Goal: Transaction & Acquisition: Book appointment/travel/reservation

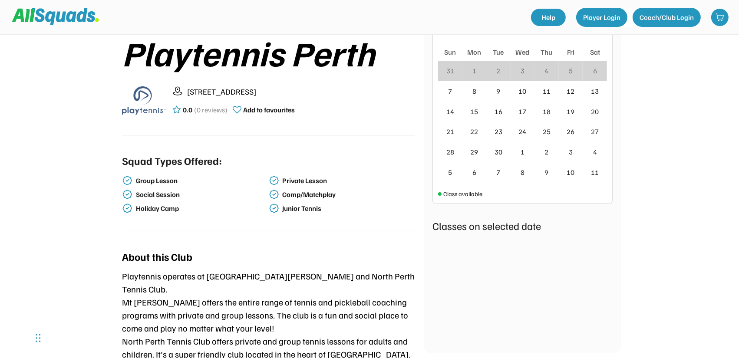
scroll to position [174, 0]
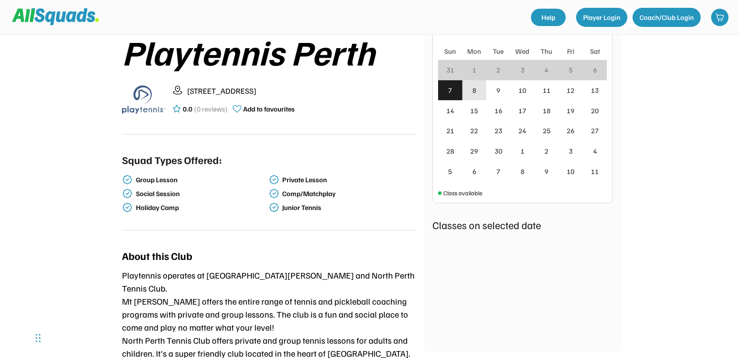
click at [477, 90] on div "8" at bounding box center [474, 90] width 24 height 20
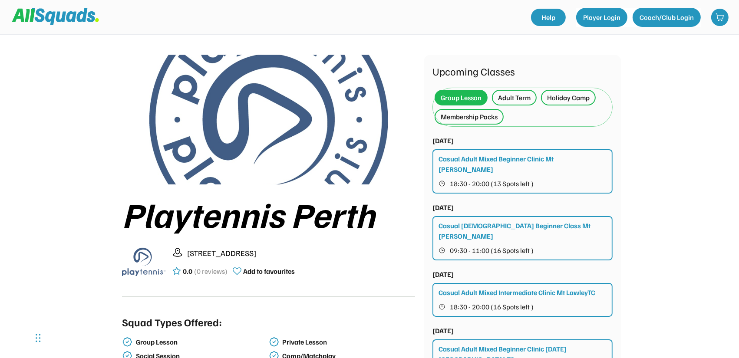
scroll to position [0, 0]
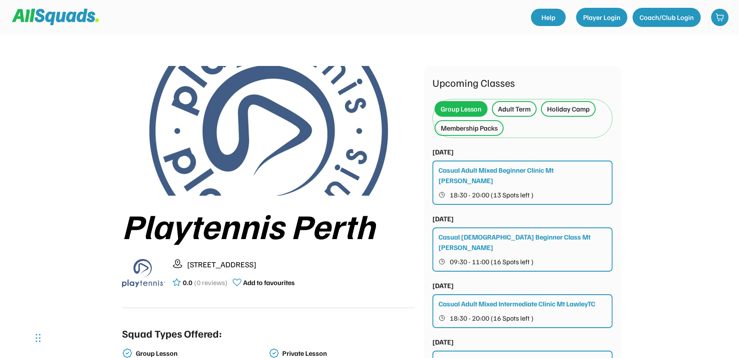
click at [511, 110] on div "Adult Term" at bounding box center [514, 109] width 33 height 10
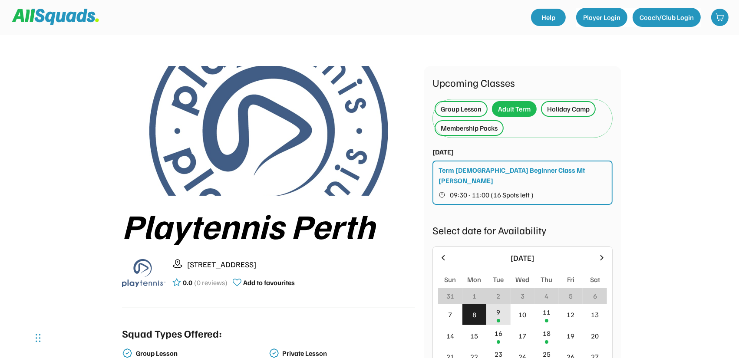
click at [502, 304] on div "9" at bounding box center [498, 314] width 24 height 21
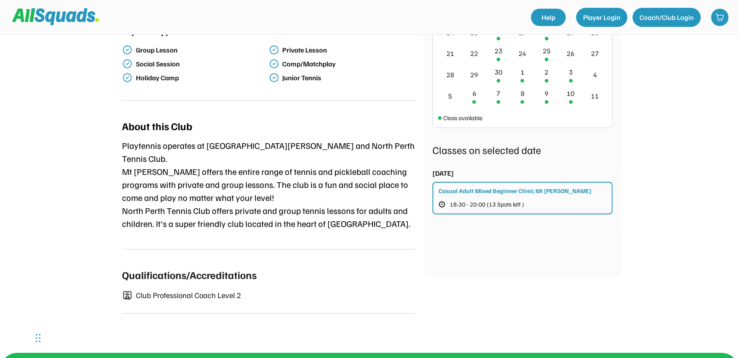
scroll to position [304, 0]
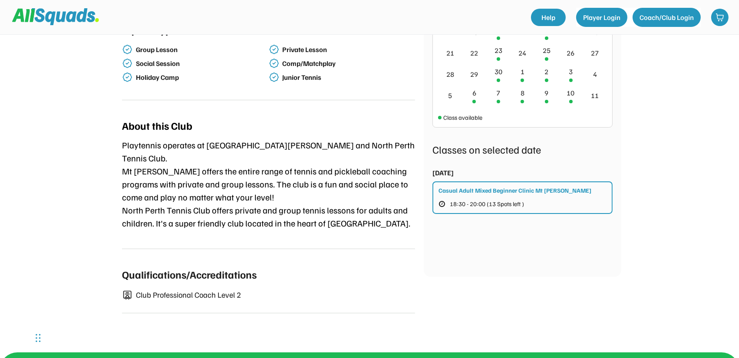
click at [540, 191] on div "Casual Adult Mixed Beginner Clinic Mt Lawley TC 18:30 - 20:00 (13 Spots left )" at bounding box center [522, 197] width 180 height 33
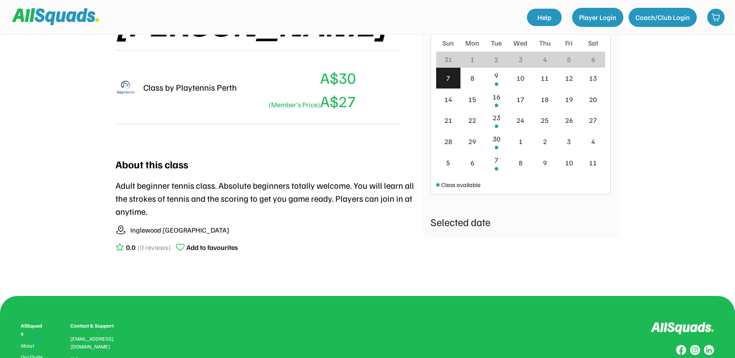
scroll to position [174, 0]
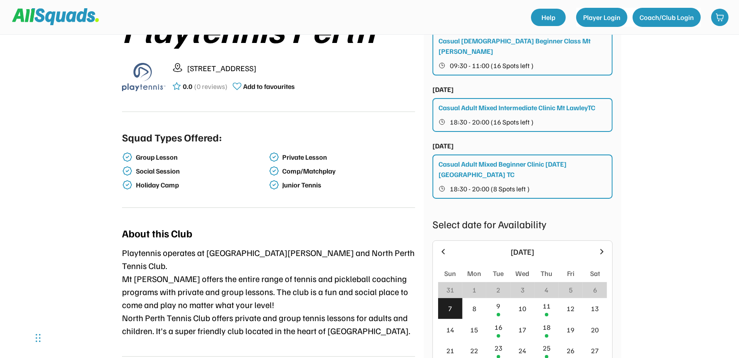
scroll to position [260, 0]
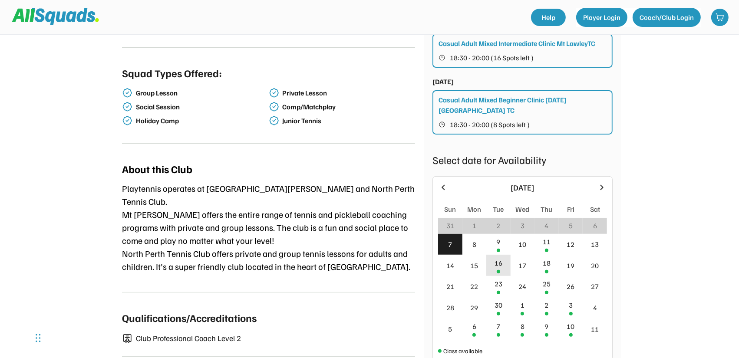
click at [500, 255] on div "16" at bounding box center [498, 265] width 24 height 21
click at [499, 258] on div "16" at bounding box center [498, 263] width 8 height 10
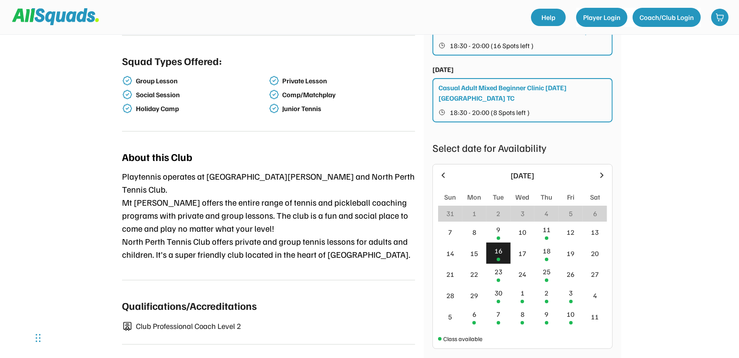
scroll to position [304, 0]
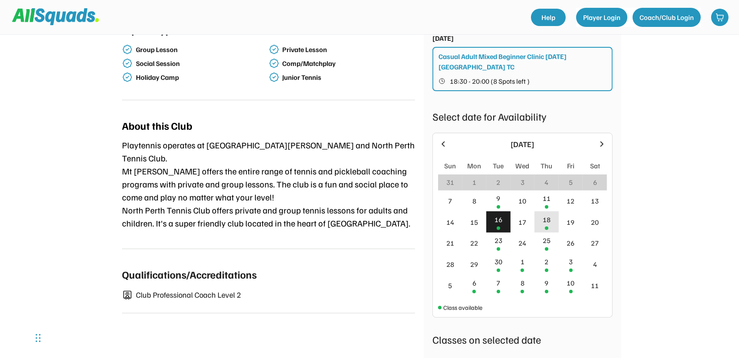
click at [547, 214] on div "18" at bounding box center [547, 219] width 8 height 10
click at [498, 235] on div "23" at bounding box center [498, 240] width 8 height 10
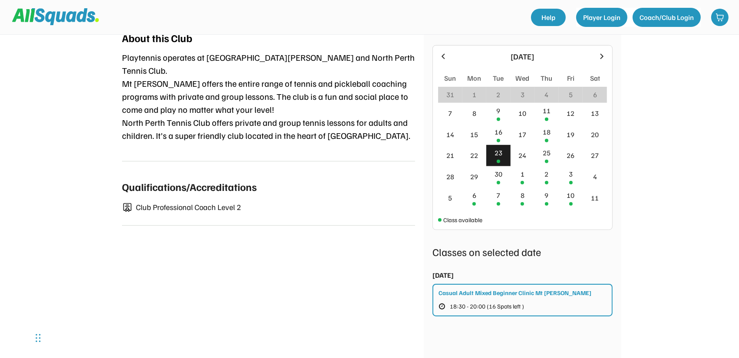
scroll to position [391, 0]
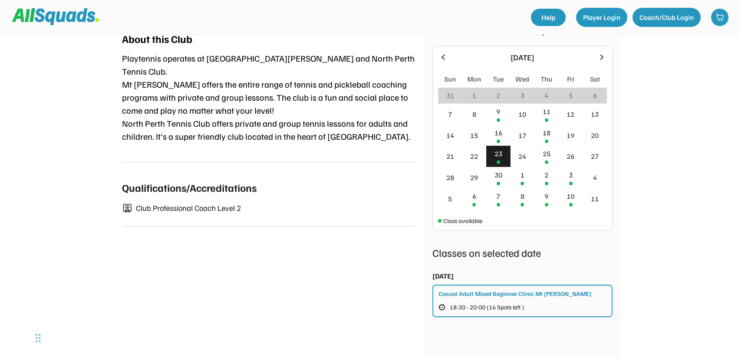
click at [547, 289] on div "Casual Adult Mixed Beginner Clinic Mt Lawley TC" at bounding box center [514, 293] width 153 height 9
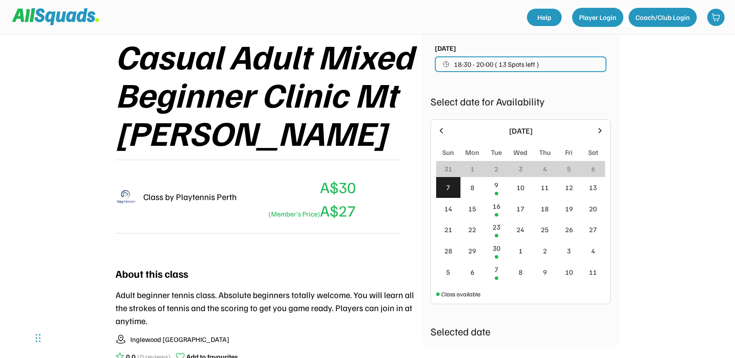
scroll to position [130, 0]
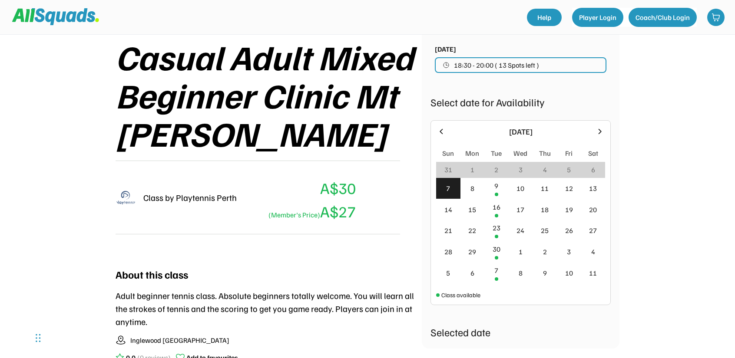
click at [438, 129] on icon at bounding box center [441, 132] width 10 height 10
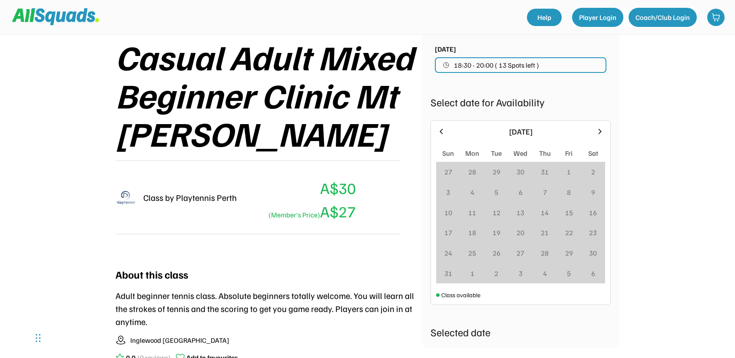
drag, startPoint x: 439, startPoint y: 129, endPoint x: 445, endPoint y: 132, distance: 6.2
click at [439, 129] on icon at bounding box center [441, 132] width 10 height 10
click at [599, 130] on icon at bounding box center [599, 131] width 3 height 5
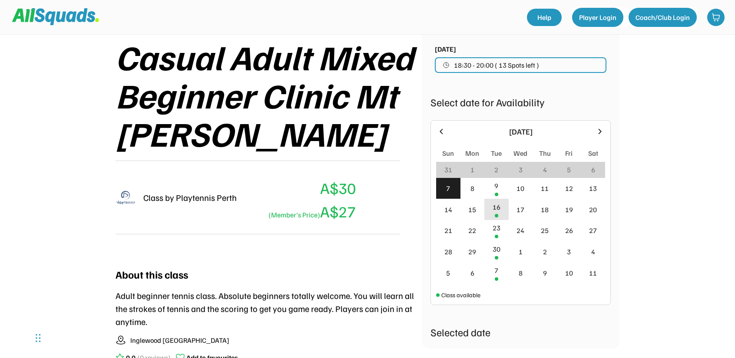
click at [493, 208] on div "16" at bounding box center [496, 207] width 8 height 10
click at [524, 63] on span "18:30 - 20:00 ( 13 Spots left )" at bounding box center [496, 65] width 85 height 7
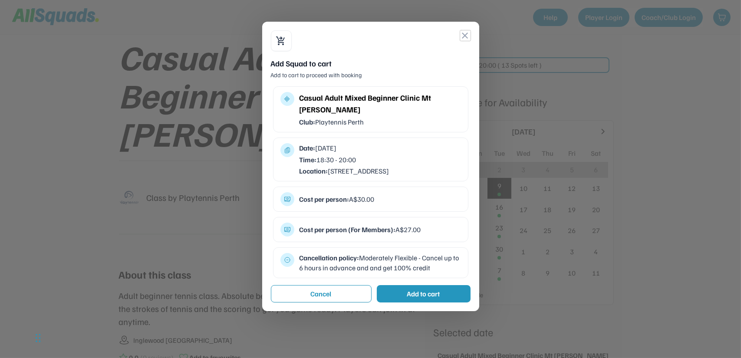
click at [468, 37] on button "close" at bounding box center [465, 35] width 10 height 10
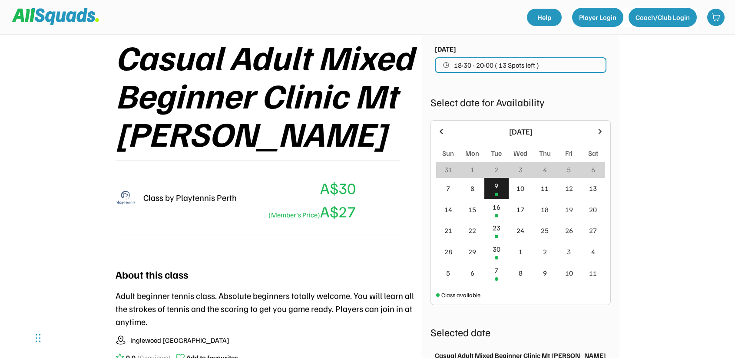
click at [514, 63] on span "18:30 - 20:00 ( 13 Spots left )" at bounding box center [496, 65] width 85 height 7
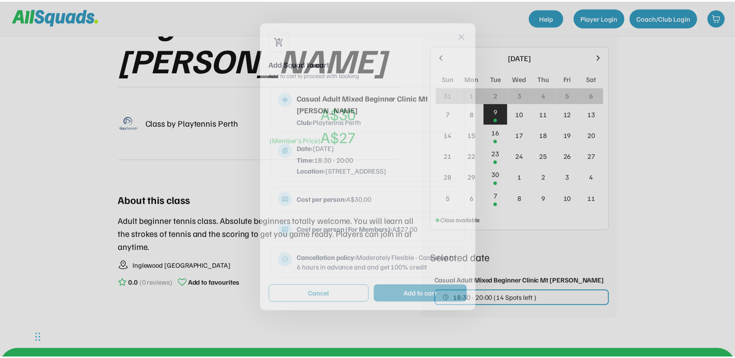
scroll to position [208, 0]
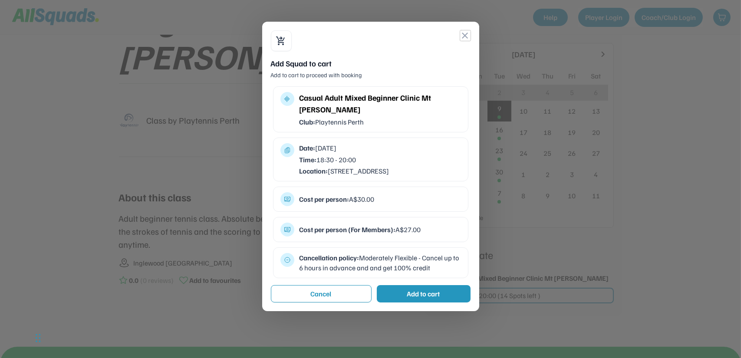
click at [465, 36] on button "close" at bounding box center [465, 35] width 10 height 10
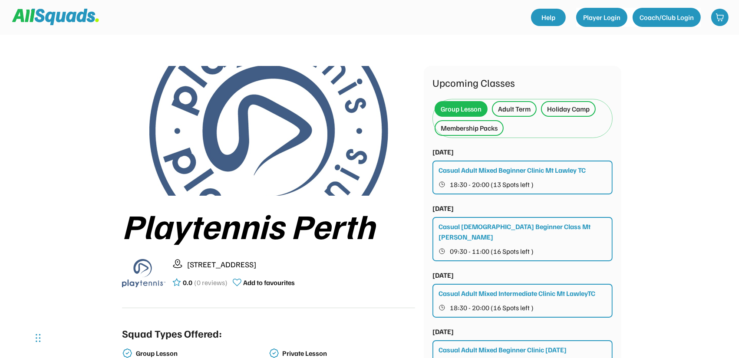
click at [458, 127] on div "Membership Packs" at bounding box center [469, 128] width 57 height 10
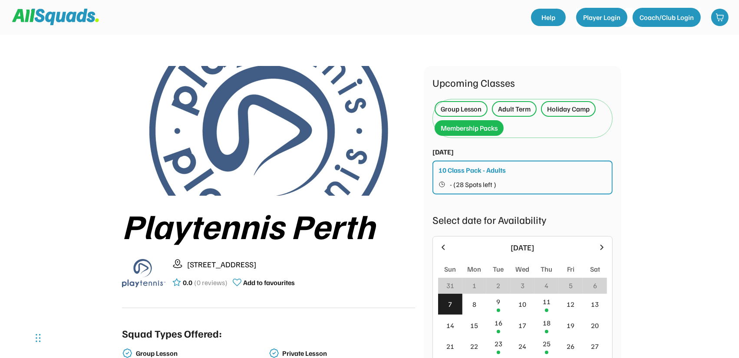
click at [500, 275] on div "September 2025 Sun Mon Tue Wed Thu Fri Sat 31 1 2 3 4 5 6 7 8 9 10 11 12 13 14 …" at bounding box center [522, 329] width 169 height 174
click at [500, 295] on div "9" at bounding box center [498, 304] width 24 height 21
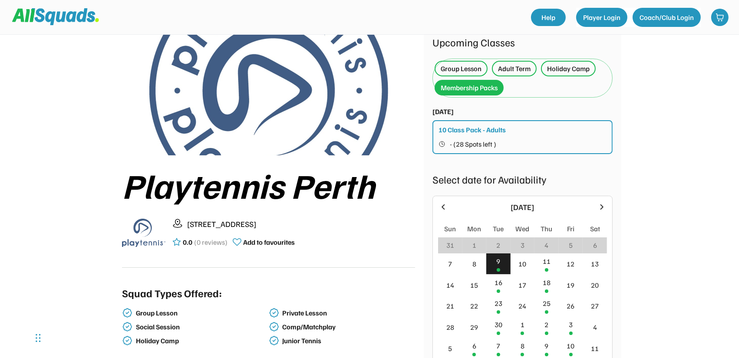
scroll to position [43, 0]
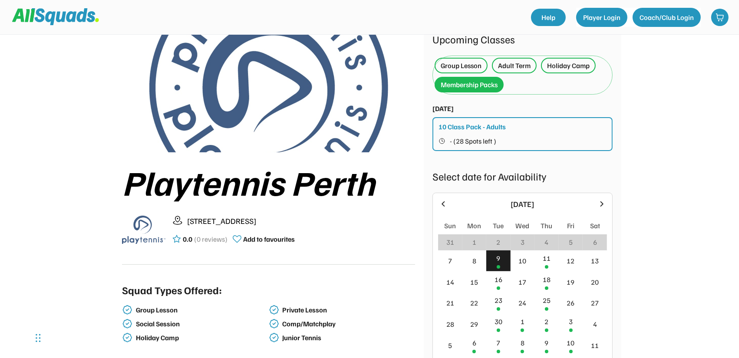
click at [526, 59] on div "Adult Term" at bounding box center [514, 66] width 45 height 16
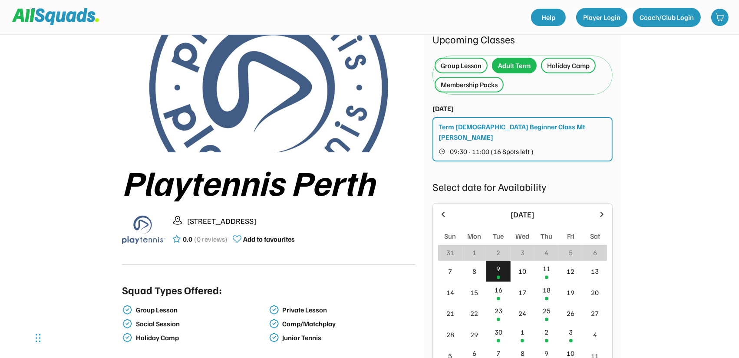
click at [528, 132] on div "Term Ladies Beginner Class Mt Lawley TC 09:30 - 11:00 (16 Spots left )" at bounding box center [522, 139] width 180 height 44
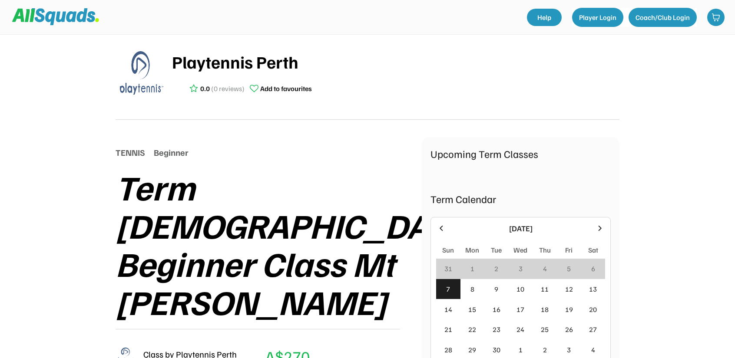
scroll to position [174, 0]
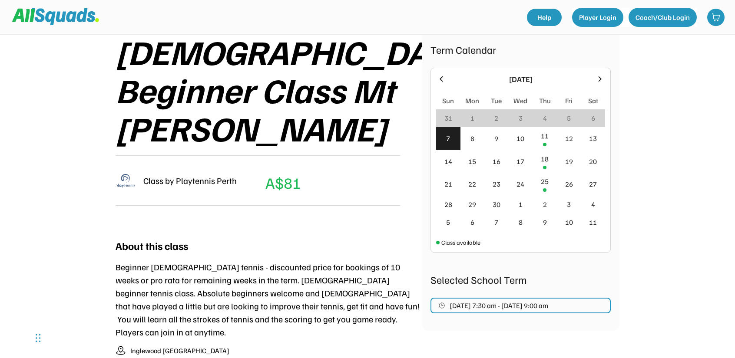
click at [441, 77] on icon at bounding box center [440, 78] width 3 height 5
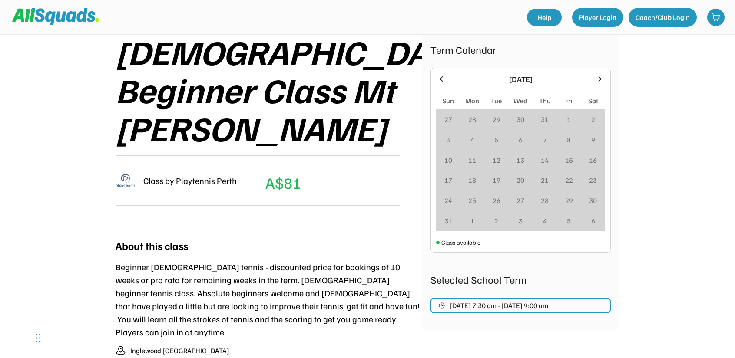
click at [443, 78] on icon at bounding box center [441, 79] width 10 height 10
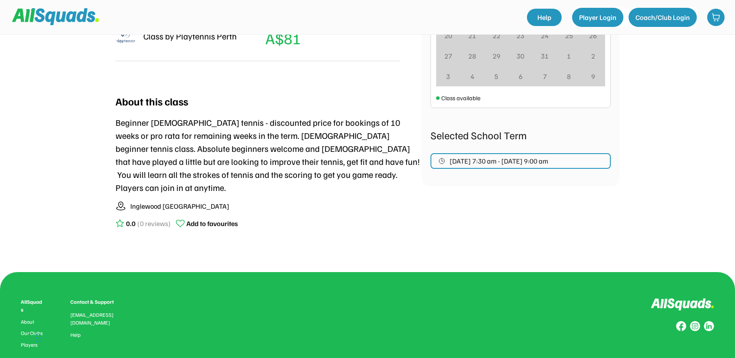
scroll to position [347, 0]
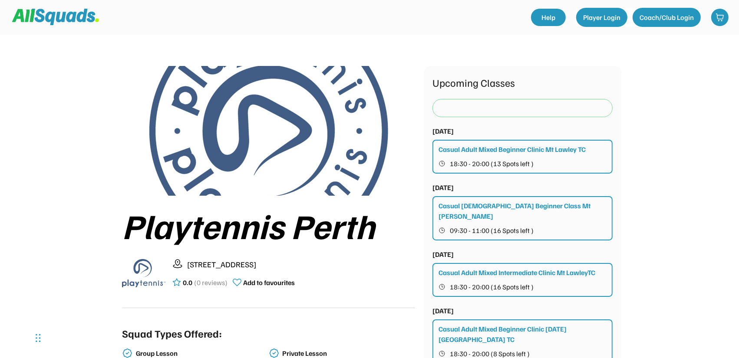
click at [519, 112] on div at bounding box center [523, 107] width 176 height 17
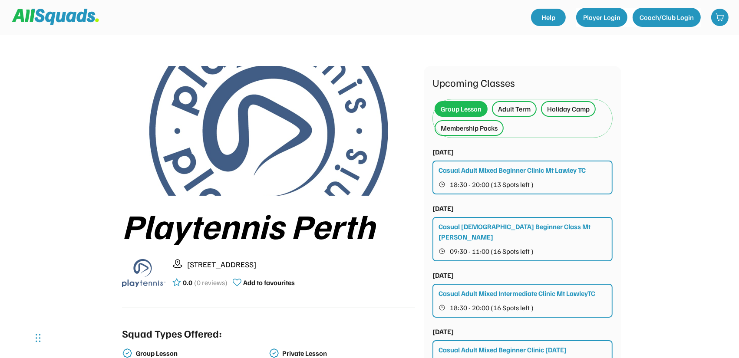
click at [517, 105] on div "Adult Term" at bounding box center [514, 109] width 33 height 10
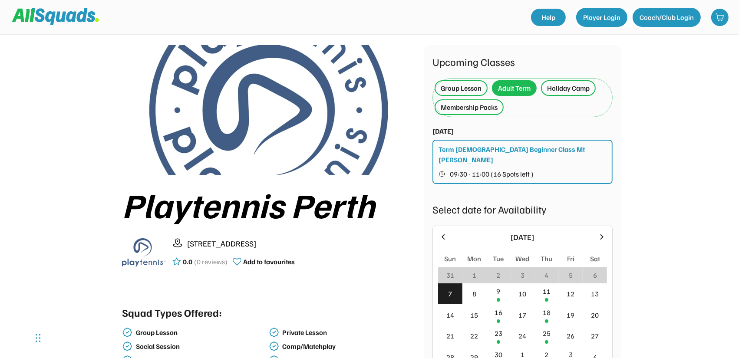
scroll to position [87, 0]
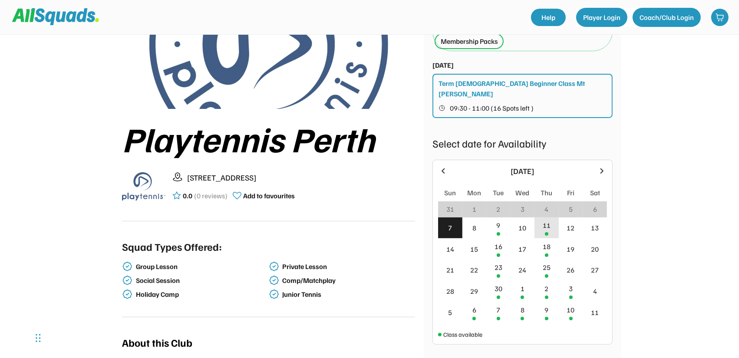
click at [548, 220] on div "11" at bounding box center [547, 225] width 8 height 10
click at [549, 220] on div "11" at bounding box center [547, 225] width 8 height 10
click at [503, 238] on div "16" at bounding box center [498, 248] width 24 height 21
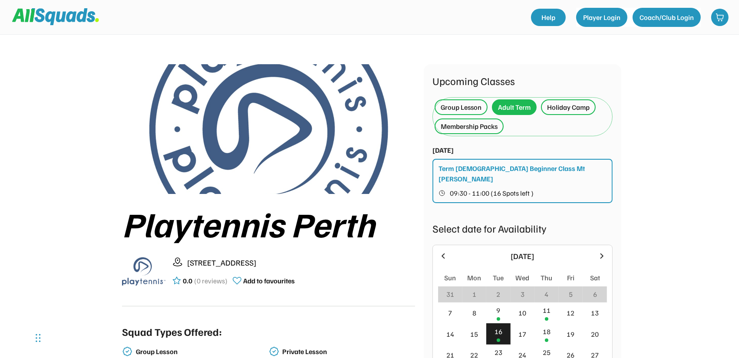
scroll to position [0, 0]
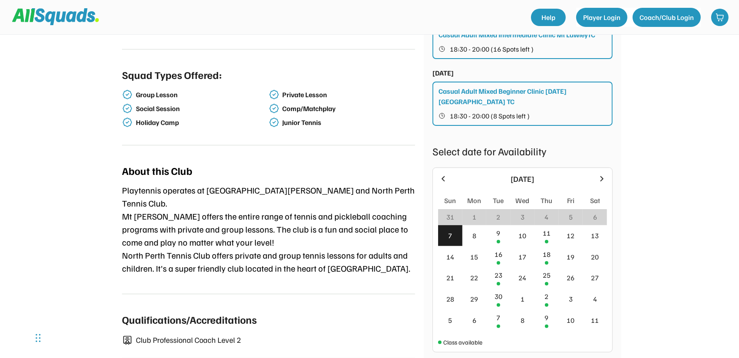
scroll to position [260, 0]
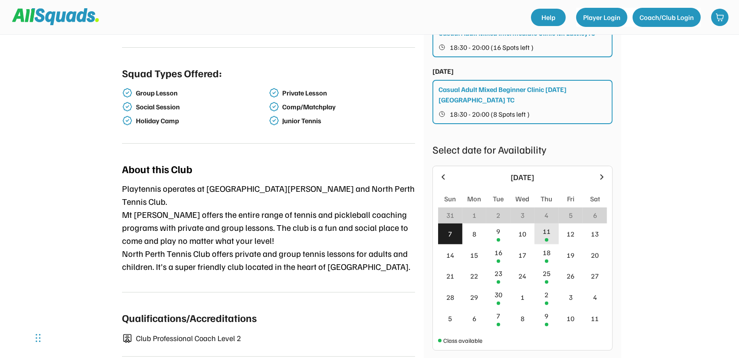
click at [554, 225] on div "11" at bounding box center [546, 234] width 24 height 21
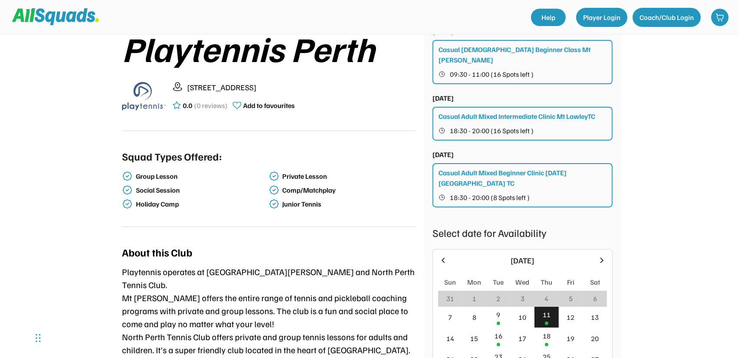
scroll to position [174, 0]
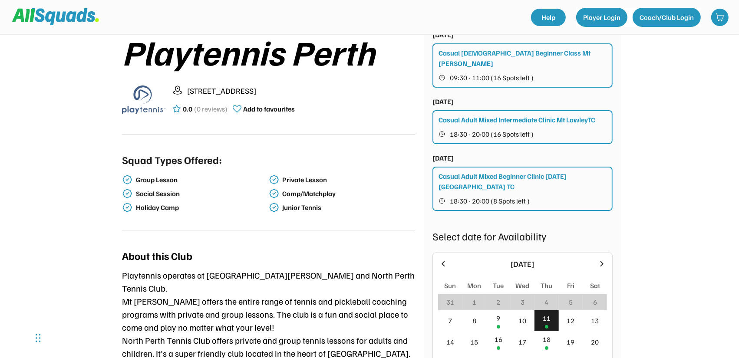
click at [546, 129] on button "18:30 - 20:00 (16 Spots left )" at bounding box center [522, 134] width 169 height 11
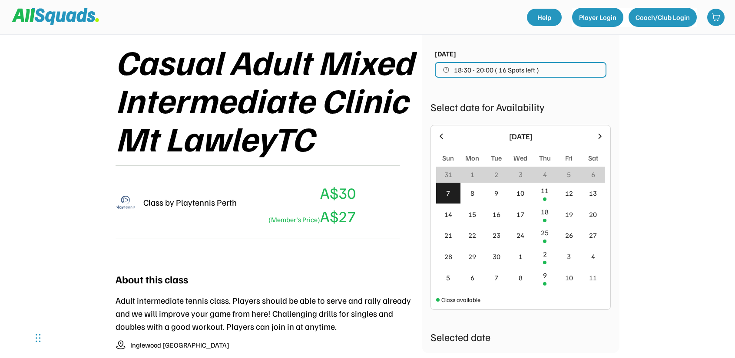
scroll to position [130, 0]
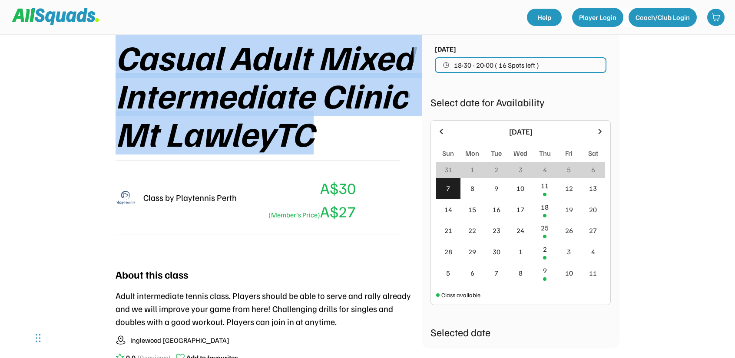
drag, startPoint x: 103, startPoint y: 53, endPoint x: 331, endPoint y: 137, distance: 243.0
click at [331, 137] on div "Playtennis Perth Tennis 0.0 (0 reviews) Add to favourites TENNIS Intermediate C…" at bounding box center [367, 149] width 556 height 506
click at [312, 102] on div "Casual Adult Mixed Intermediate Clinic Mt LawleyTC" at bounding box center [268, 94] width 306 height 115
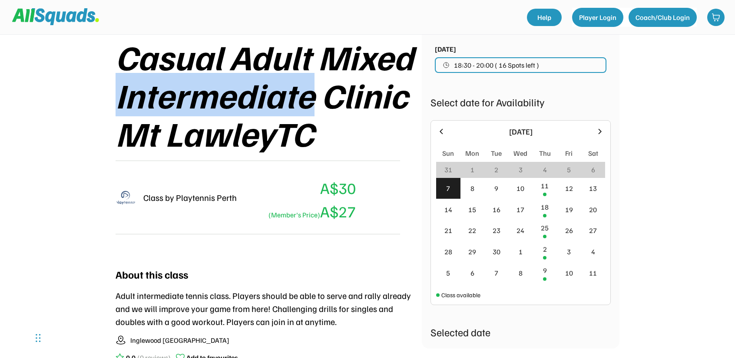
drag, startPoint x: 314, startPoint y: 99, endPoint x: 105, endPoint y: 101, distance: 209.7
click at [105, 101] on div "Playtennis Perth Tennis 0.0 (0 reviews) Add to favourites TENNIS Intermediate C…" at bounding box center [367, 149] width 556 height 506
click at [280, 102] on div "Casual Adult Mixed Intermediate Clinic Mt LawleyTC" at bounding box center [268, 94] width 306 height 115
click at [298, 101] on div "Casual Adult Mixed Intermediate Clinic Mt LawleyTC" at bounding box center [268, 94] width 306 height 115
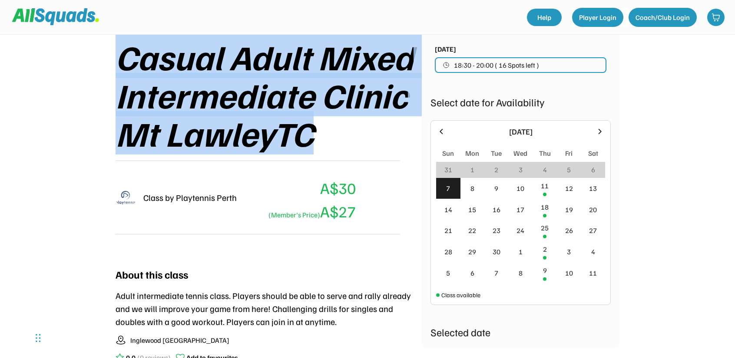
drag, startPoint x: 334, startPoint y: 137, endPoint x: 96, endPoint y: 55, distance: 251.1
click at [96, 55] on div "Playtennis Perth Tennis 0.0 (0 reviews) Add to favourites TENNIS Intermediate C…" at bounding box center [367, 149] width 556 height 506
drag, startPoint x: 92, startPoint y: 51, endPoint x: 301, endPoint y: 145, distance: 228.7
click at [301, 145] on div "Playtennis Perth Tennis 0.0 (0 reviews) Add to favourites TENNIS Intermediate C…" at bounding box center [367, 149] width 556 height 506
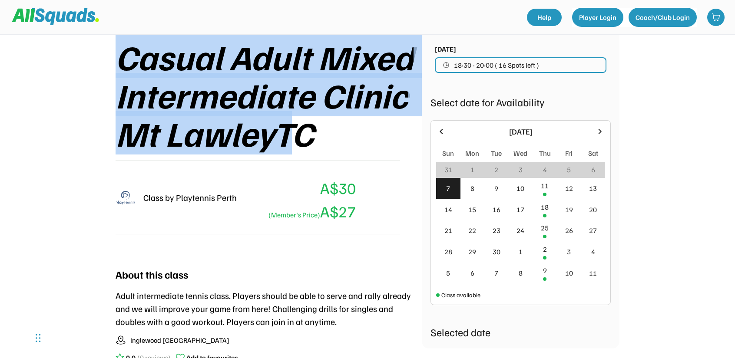
click at [300, 145] on div "Casual Adult Mixed Intermediate Clinic Mt LawleyTC" at bounding box center [268, 94] width 306 height 115
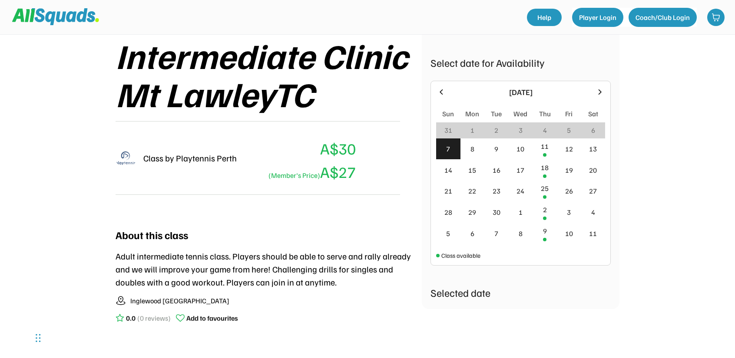
scroll to position [304, 0]
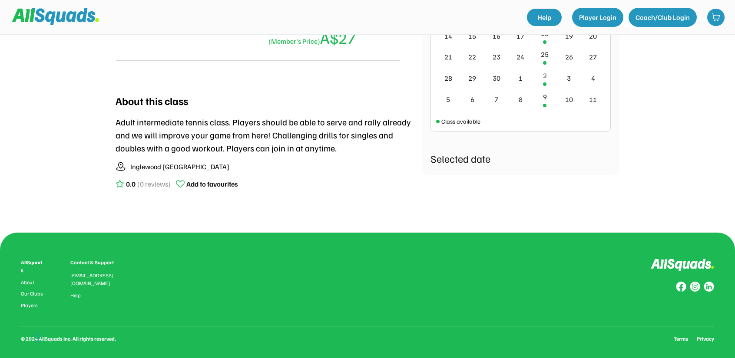
drag, startPoint x: 245, startPoint y: 109, endPoint x: 316, endPoint y: 152, distance: 83.0
click at [318, 157] on div "About this class Adult intermediate tennis class. Players should be able to ser…" at bounding box center [268, 143] width 306 height 118
click at [312, 140] on div "Adult intermediate tennis class. Players should be able to serve and rally alre…" at bounding box center [268, 134] width 306 height 39
drag, startPoint x: 323, startPoint y: 152, endPoint x: 245, endPoint y: 113, distance: 87.0
click at [245, 113] on div "About this class Adult intermediate tennis class. Players should be able to ser…" at bounding box center [268, 143] width 306 height 118
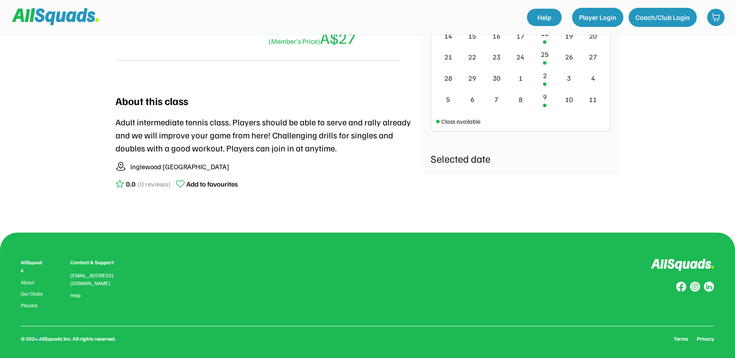
click at [245, 113] on div "About this class Adult intermediate tennis class. Players should be able to ser…" at bounding box center [268, 143] width 306 height 118
drag, startPoint x: 289, startPoint y: 123, endPoint x: 309, endPoint y: 148, distance: 32.4
click at [309, 148] on div "Adult intermediate tennis class. Players should be able to serve and rally alre…" at bounding box center [268, 134] width 306 height 39
click at [308, 148] on div "Adult intermediate tennis class. Players should be able to serve and rally alre…" at bounding box center [268, 134] width 306 height 39
drag, startPoint x: 342, startPoint y: 152, endPoint x: 181, endPoint y: 122, distance: 163.4
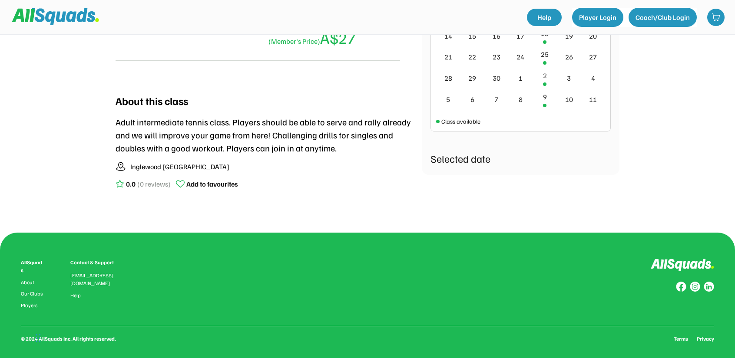
click at [181, 122] on div "Adult intermediate tennis class. Players should be able to serve and rally alre…" at bounding box center [268, 134] width 306 height 39
drag, startPoint x: 118, startPoint y: 121, endPoint x: 326, endPoint y: 156, distance: 210.9
click at [326, 156] on div "About this class Adult intermediate tennis class. Players should be able to ser…" at bounding box center [268, 143] width 306 height 118
click at [323, 147] on div "Adult intermediate tennis class. Players should be able to serve and rally alre…" at bounding box center [268, 134] width 306 height 39
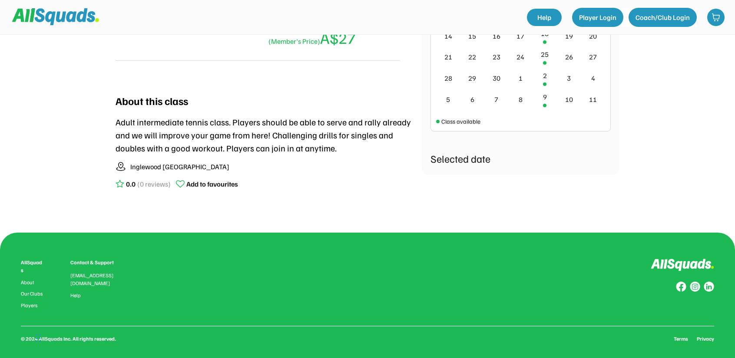
drag, startPoint x: 321, startPoint y: 156, endPoint x: 297, endPoint y: 99, distance: 62.2
click at [297, 99] on div "About this class Adult intermediate tennis class. Players should be able to ser…" at bounding box center [268, 143] width 306 height 118
click at [315, 115] on div "About this class Adult intermediate tennis class. Players should be able to ser…" at bounding box center [268, 143] width 306 height 118
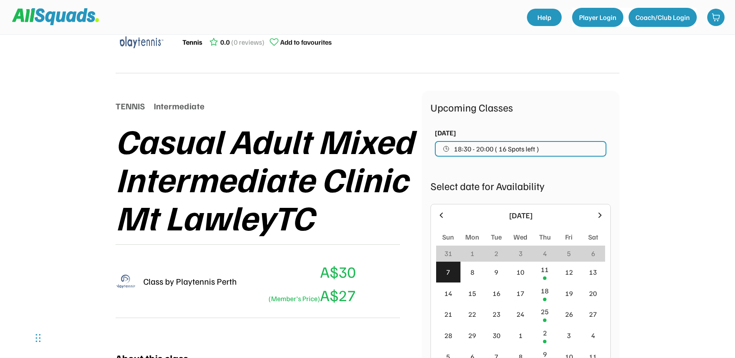
scroll to position [43, 0]
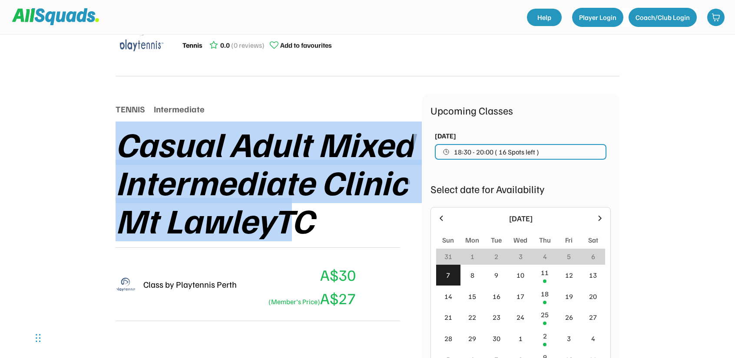
drag, startPoint x: 72, startPoint y: 128, endPoint x: 336, endPoint y: 221, distance: 280.0
click at [303, 230] on div "Playtennis Perth Tennis 0.0 (0 reviews) Add to favourites TENNIS Intermediate C…" at bounding box center [367, 314] width 735 height 715
click at [339, 219] on div "Casual Adult Mixed Intermediate Clinic Mt LawleyTC" at bounding box center [268, 181] width 306 height 115
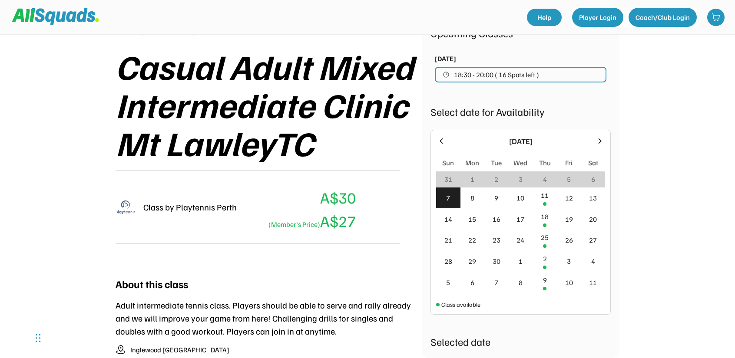
scroll to position [130, 0]
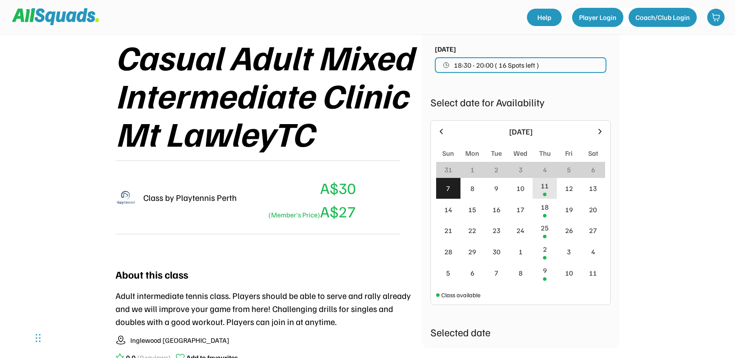
click at [546, 193] on div "11" at bounding box center [544, 188] width 24 height 21
click at [547, 191] on div "11" at bounding box center [544, 188] width 24 height 21
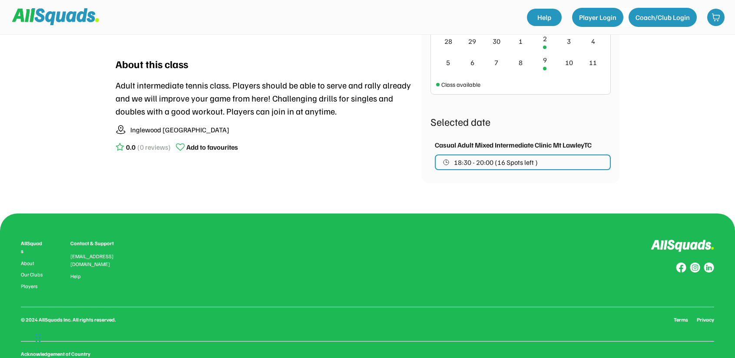
scroll to position [347, 0]
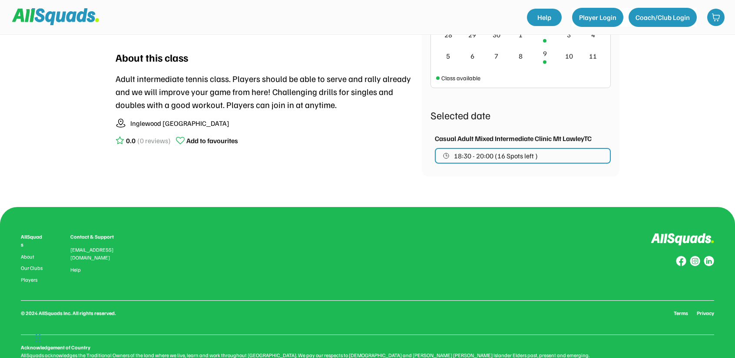
click at [534, 159] on span "18:30 - 20:00 (16 Spots left )" at bounding box center [496, 155] width 84 height 7
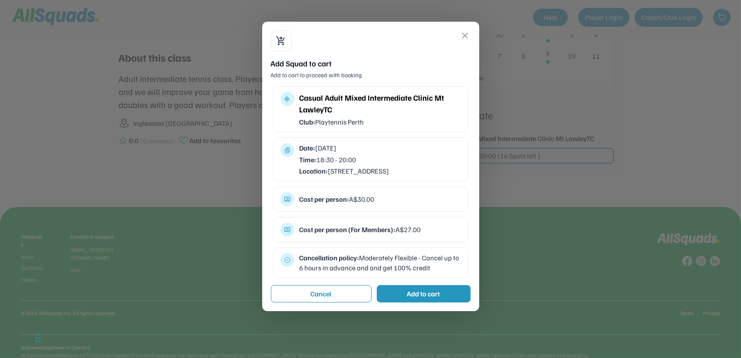
click at [464, 33] on button "close" at bounding box center [465, 35] width 10 height 10
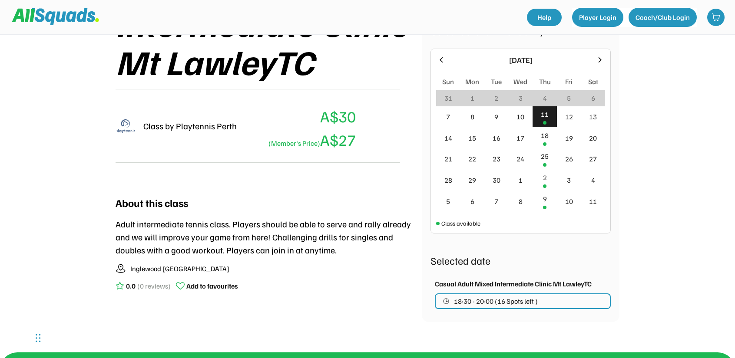
scroll to position [174, 0]
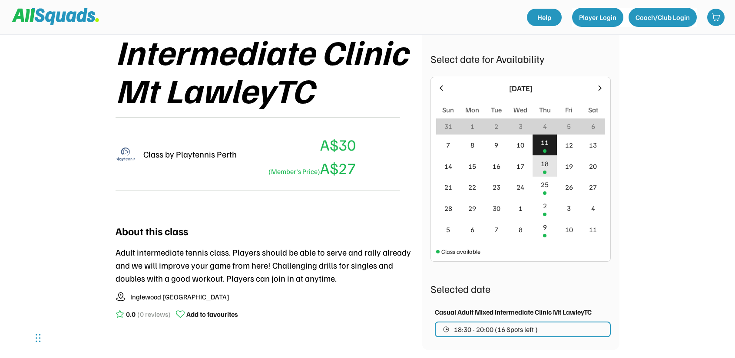
click at [540, 168] on div "18" at bounding box center [544, 165] width 24 height 21
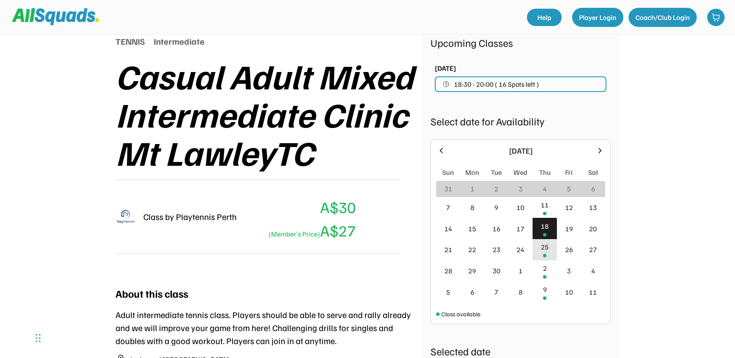
scroll to position [87, 0]
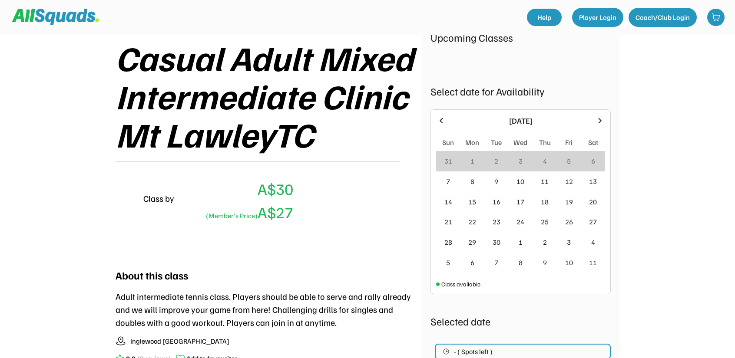
scroll to position [130, 0]
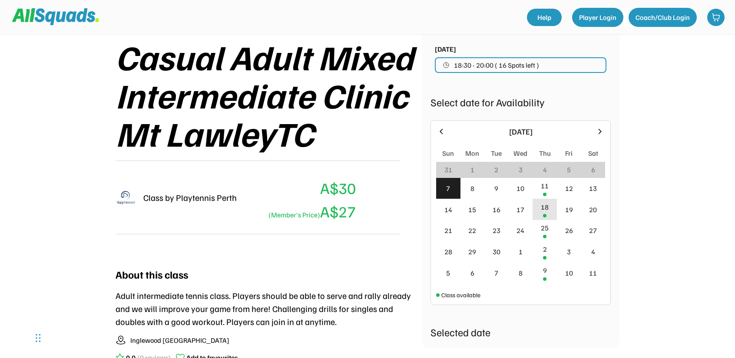
click at [547, 205] on div "18" at bounding box center [544, 207] width 8 height 10
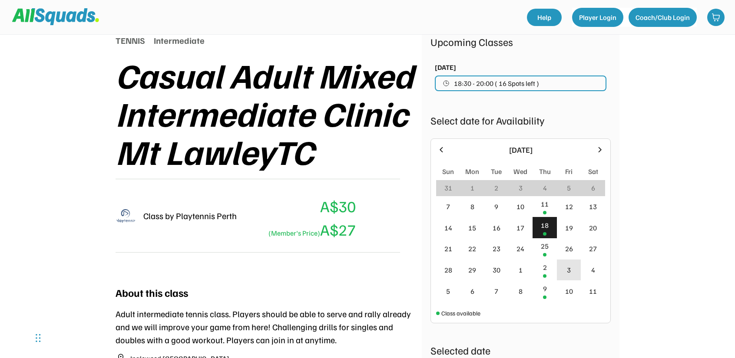
scroll to position [87, 0]
